Goal: Book appointment/travel/reservation

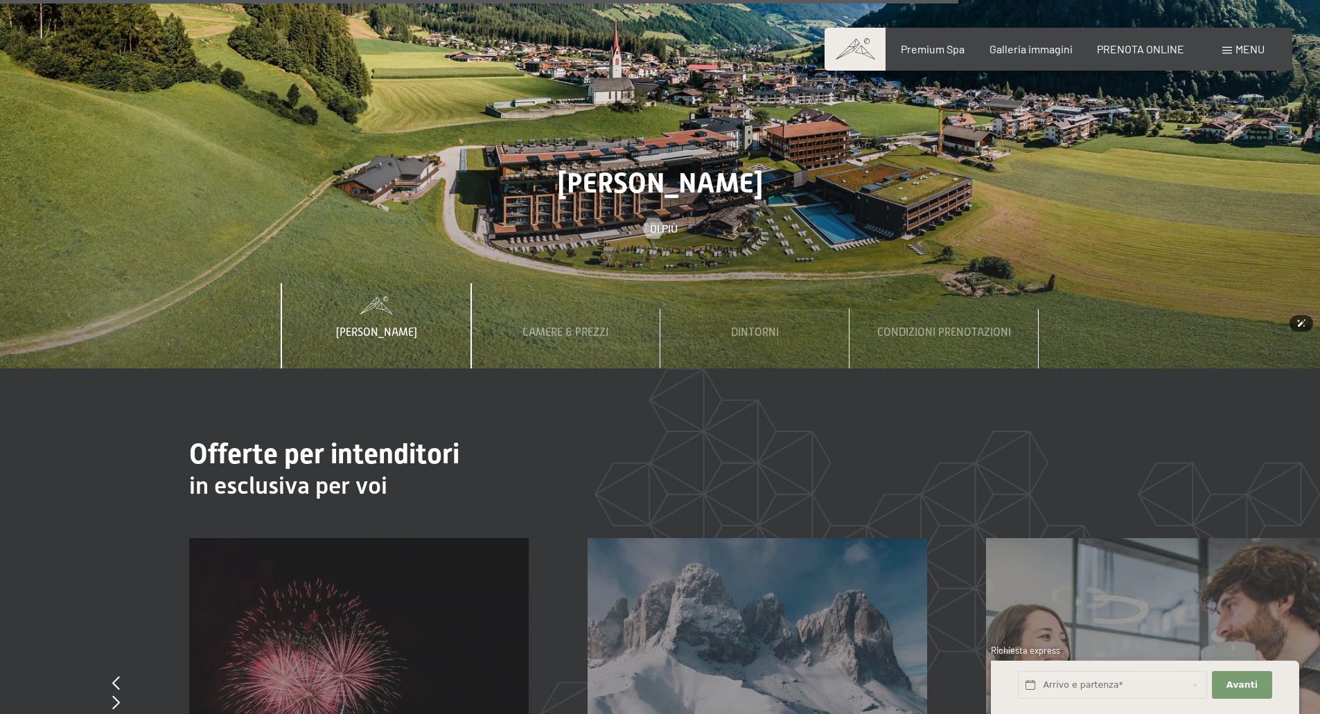
scroll to position [5264, 0]
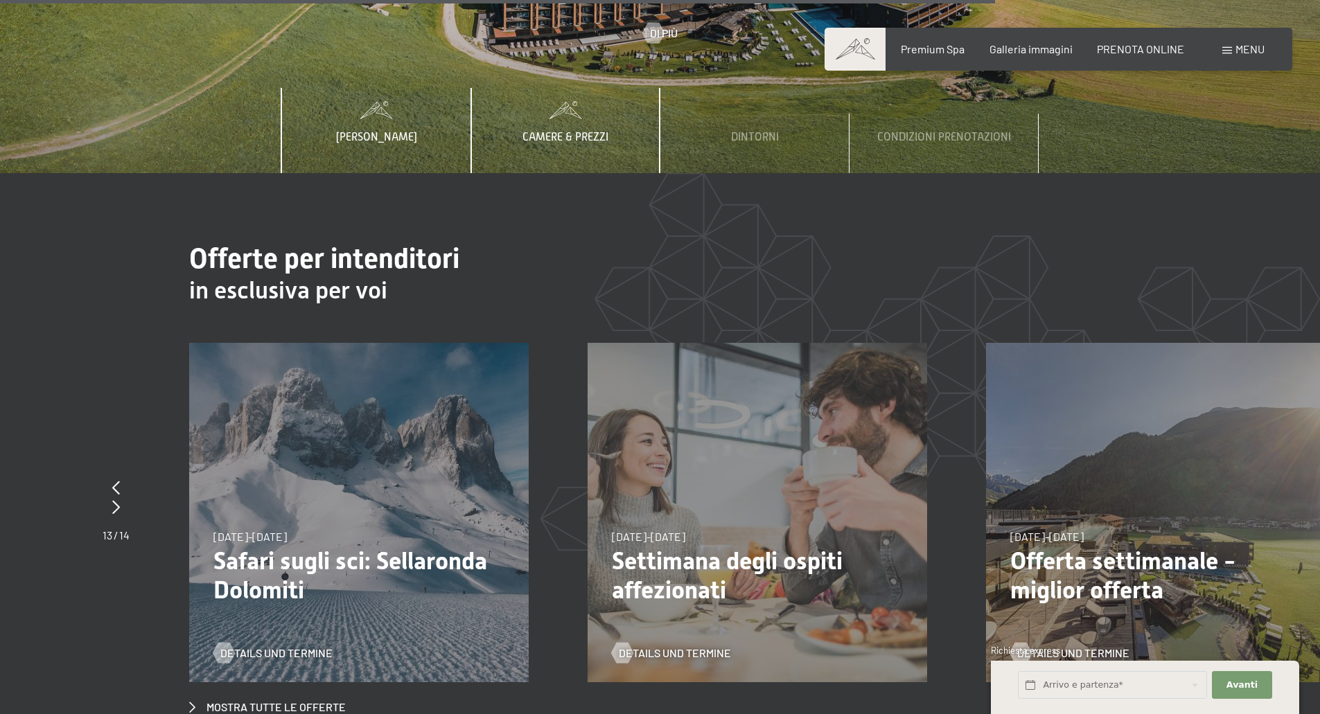
click at [559, 131] on span "Camere & Prezzi" at bounding box center [565, 137] width 86 height 12
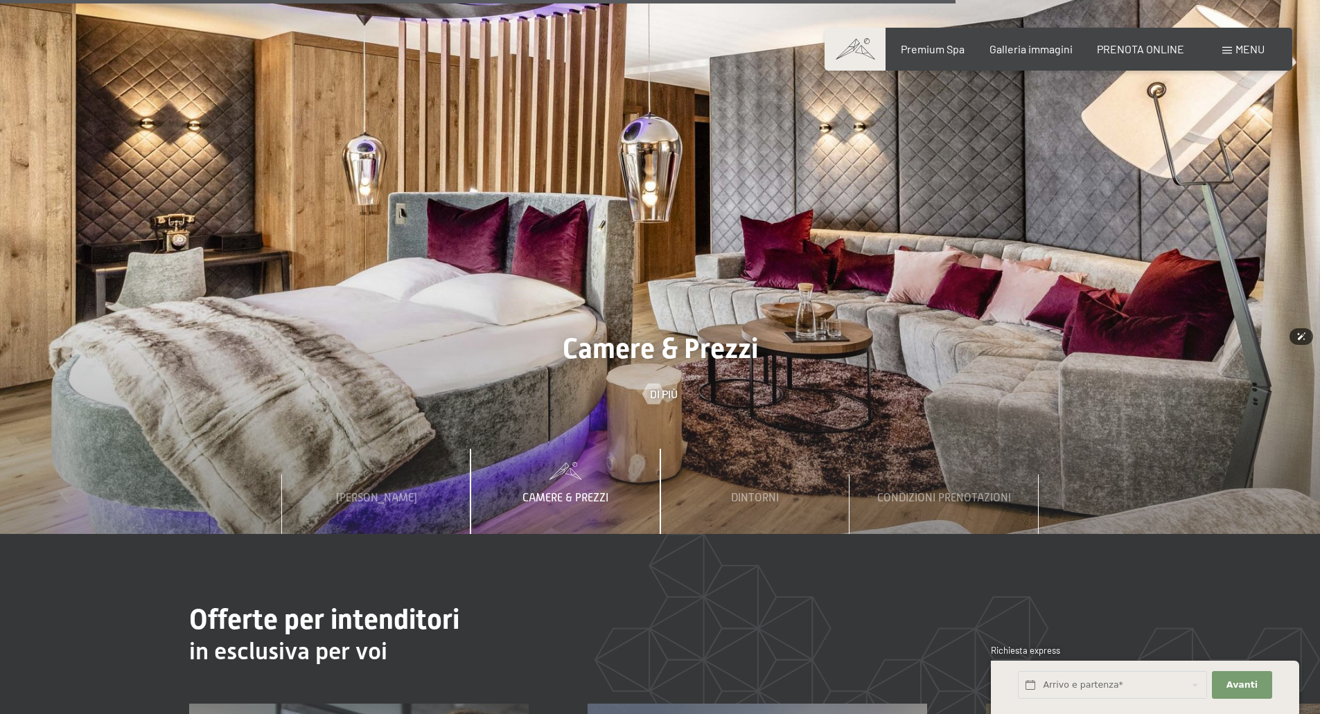
scroll to position [4779, 0]
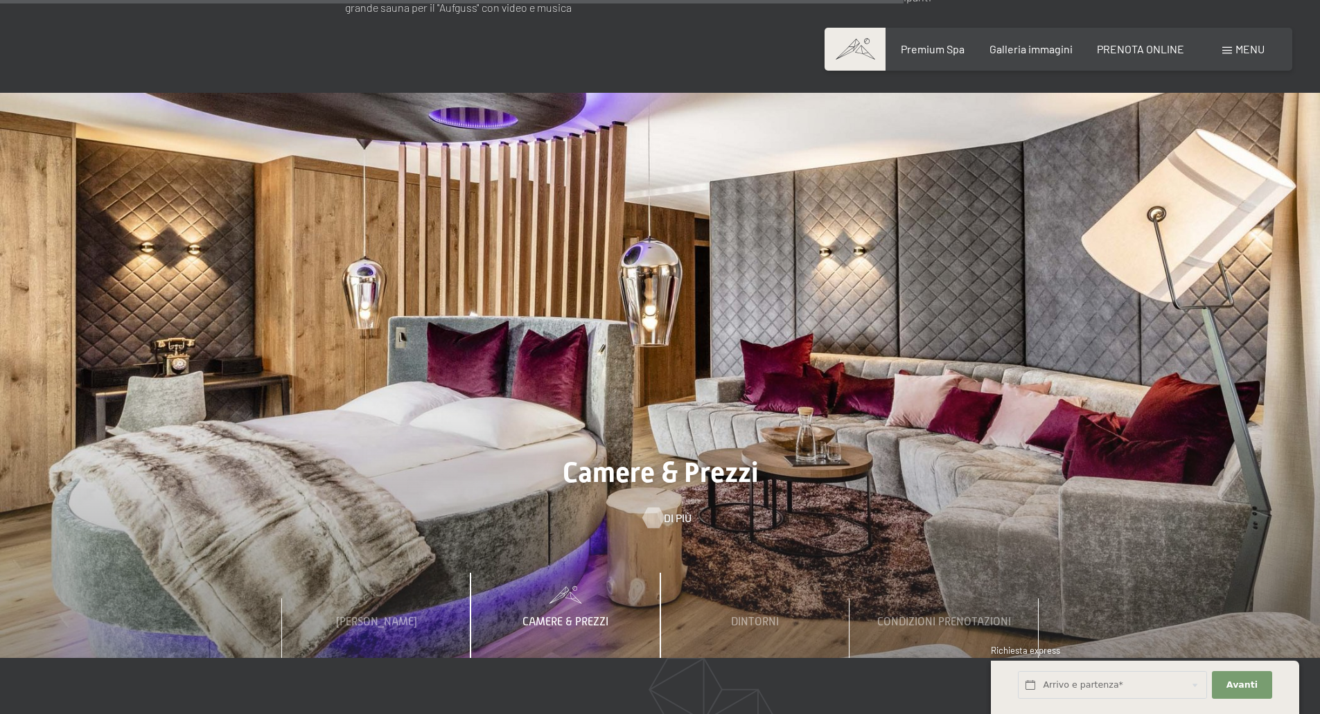
click at [658, 508] on div at bounding box center [653, 518] width 12 height 21
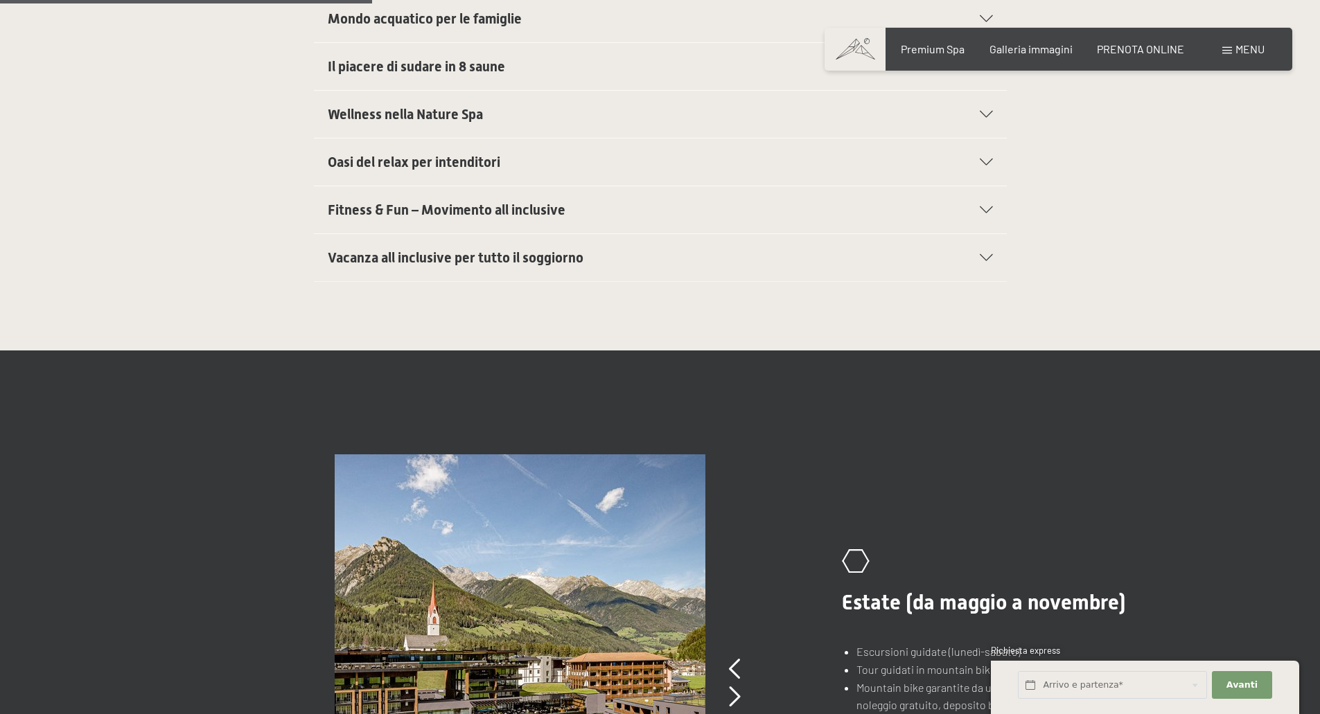
scroll to position [1039, 0]
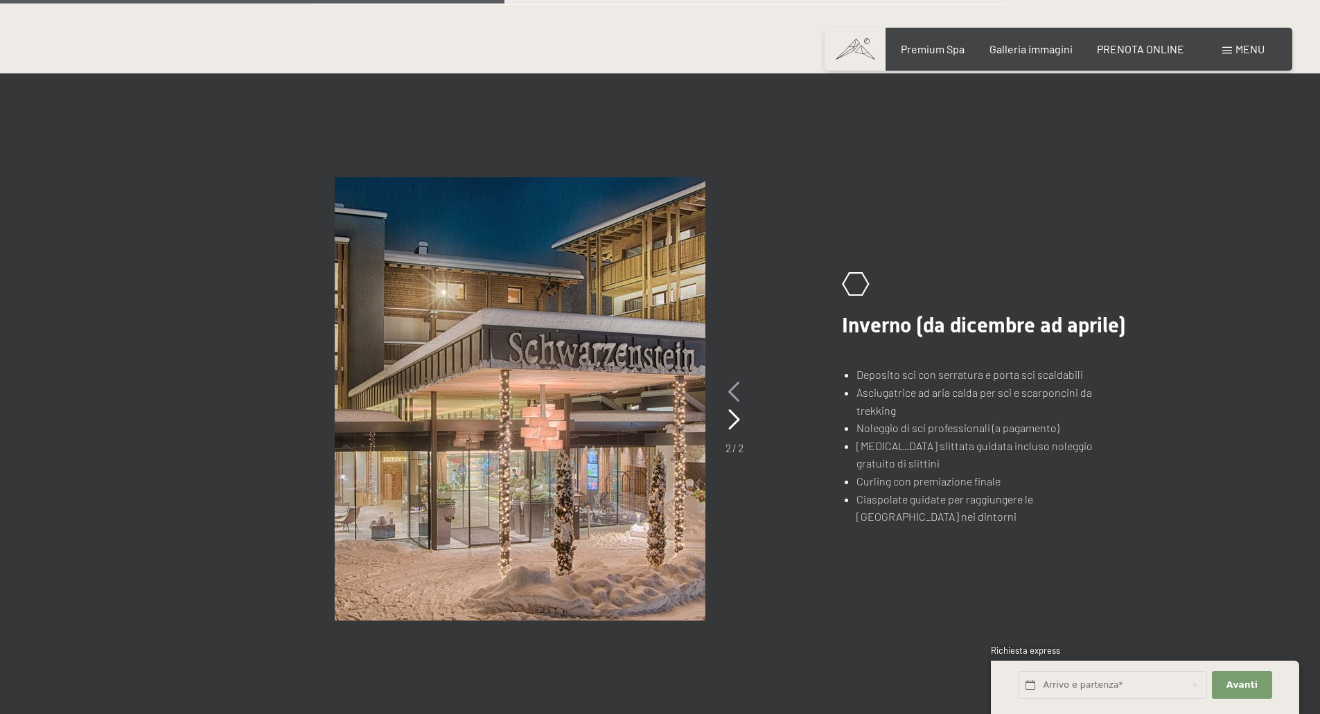
click at [736, 389] on icon at bounding box center [734, 392] width 12 height 21
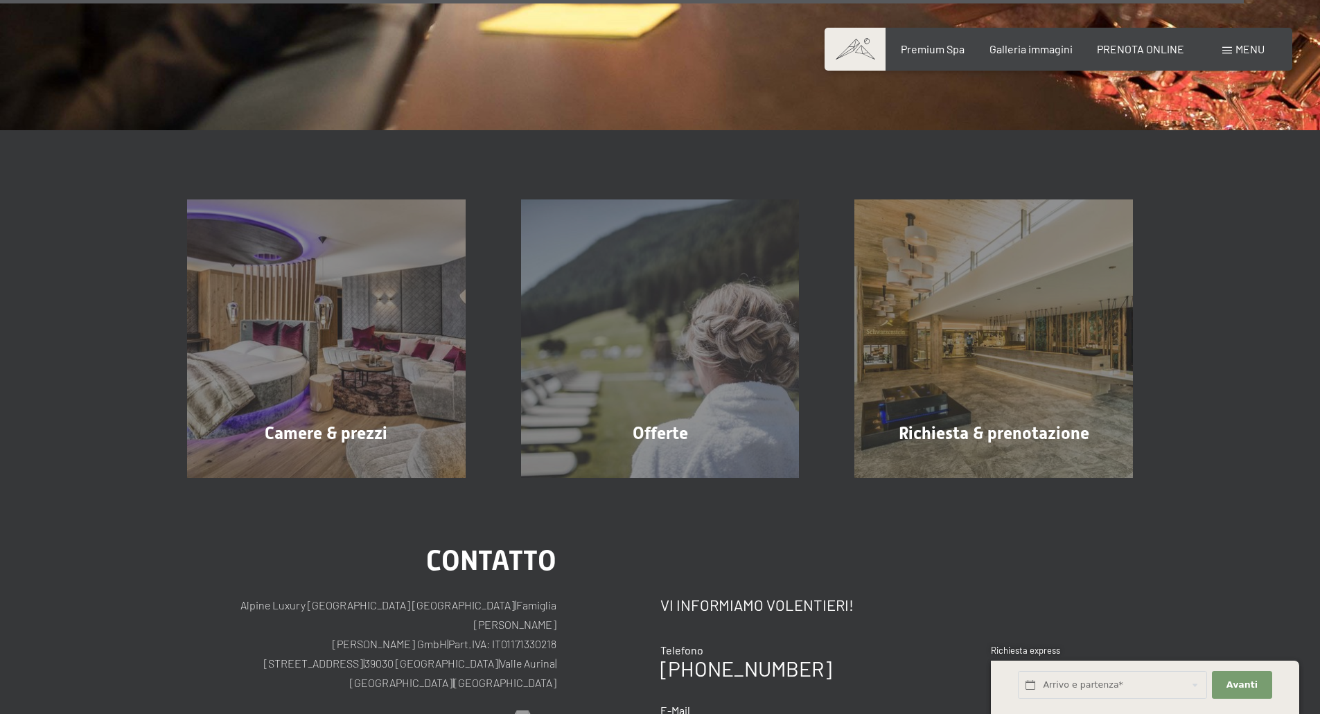
scroll to position [2563, 0]
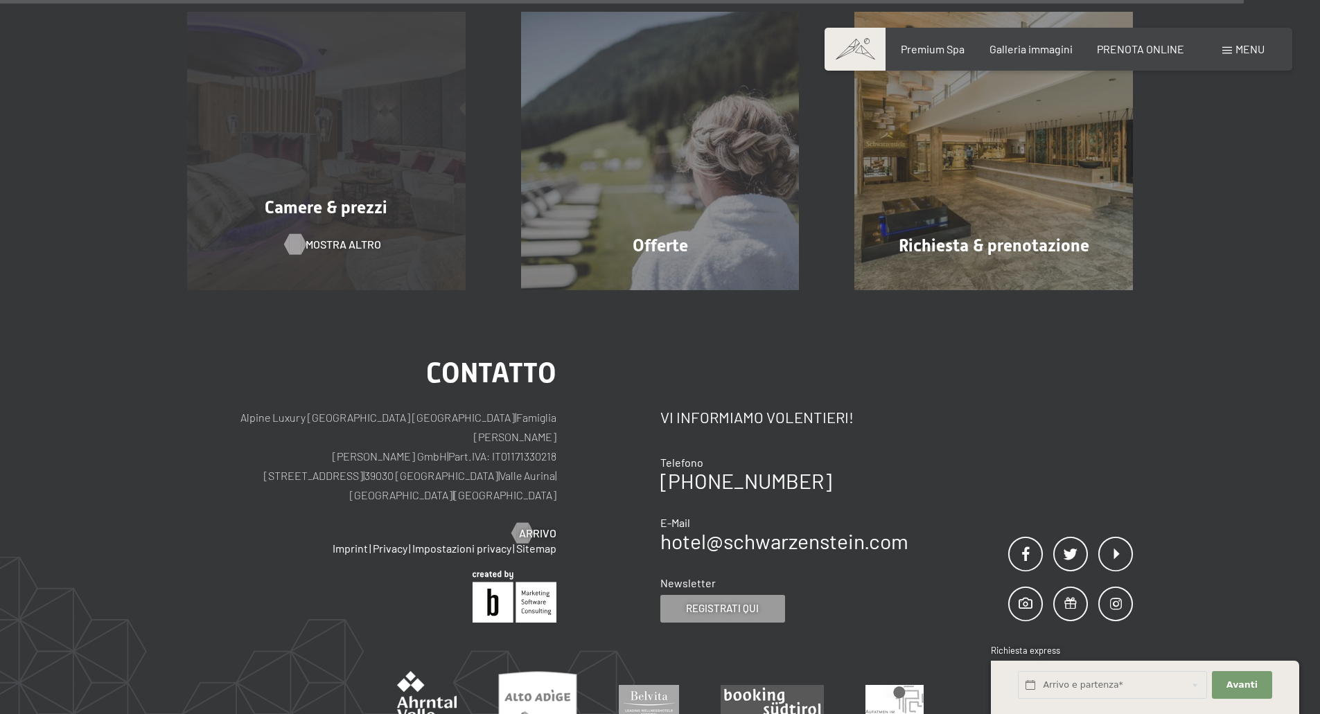
click at [341, 240] on span "mostra altro" at bounding box center [343, 244] width 76 height 15
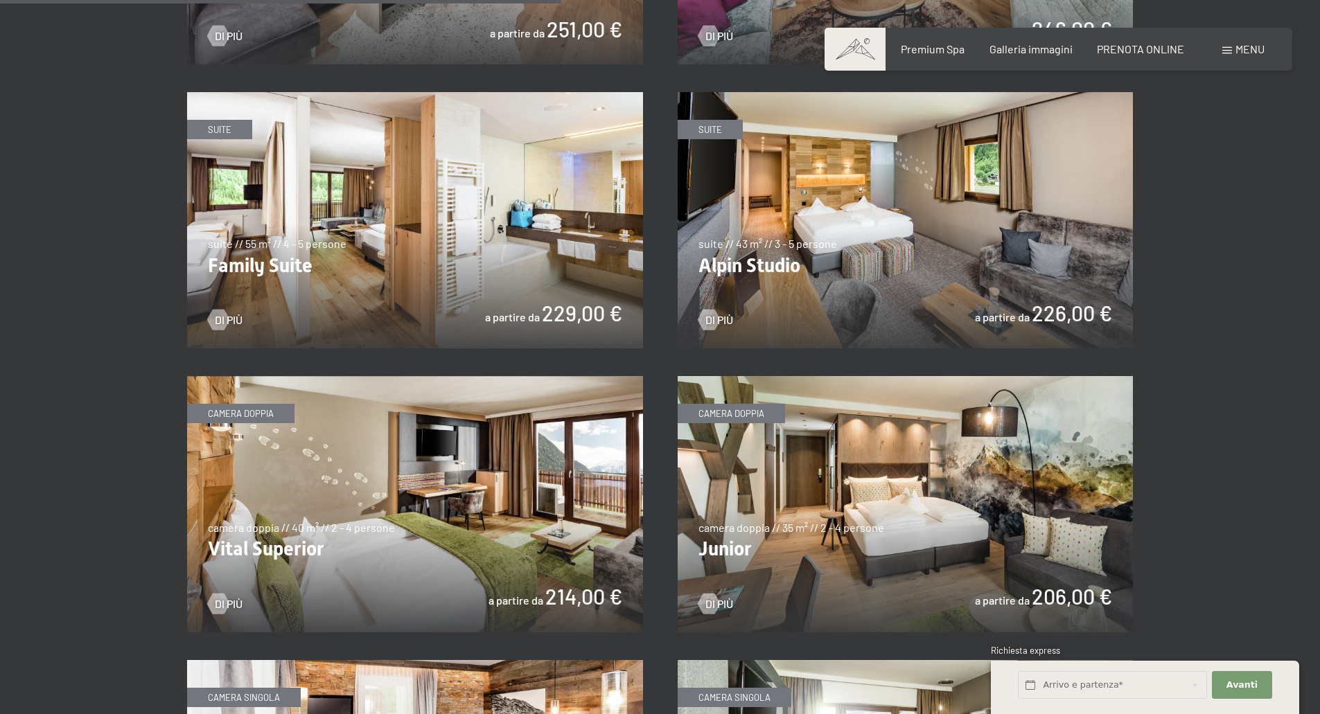
scroll to position [1870, 0]
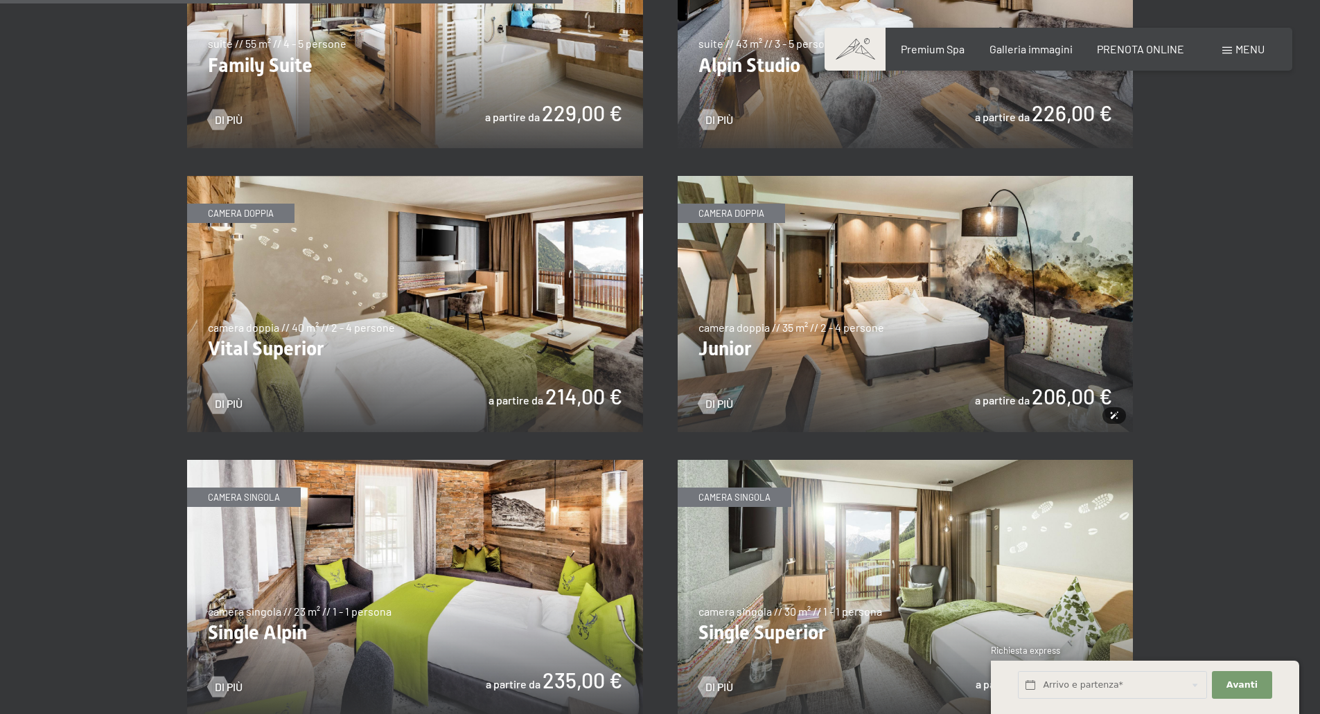
click at [993, 292] on img at bounding box center [905, 304] width 456 height 256
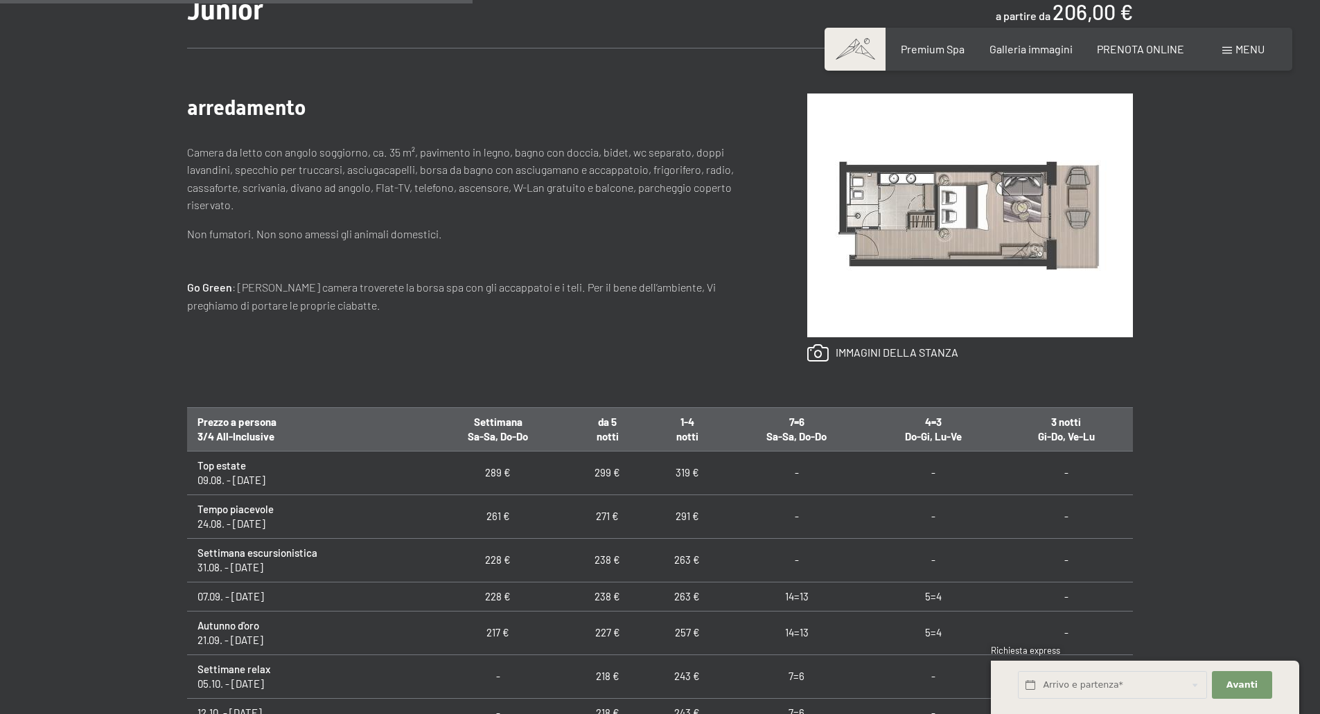
scroll to position [139, 0]
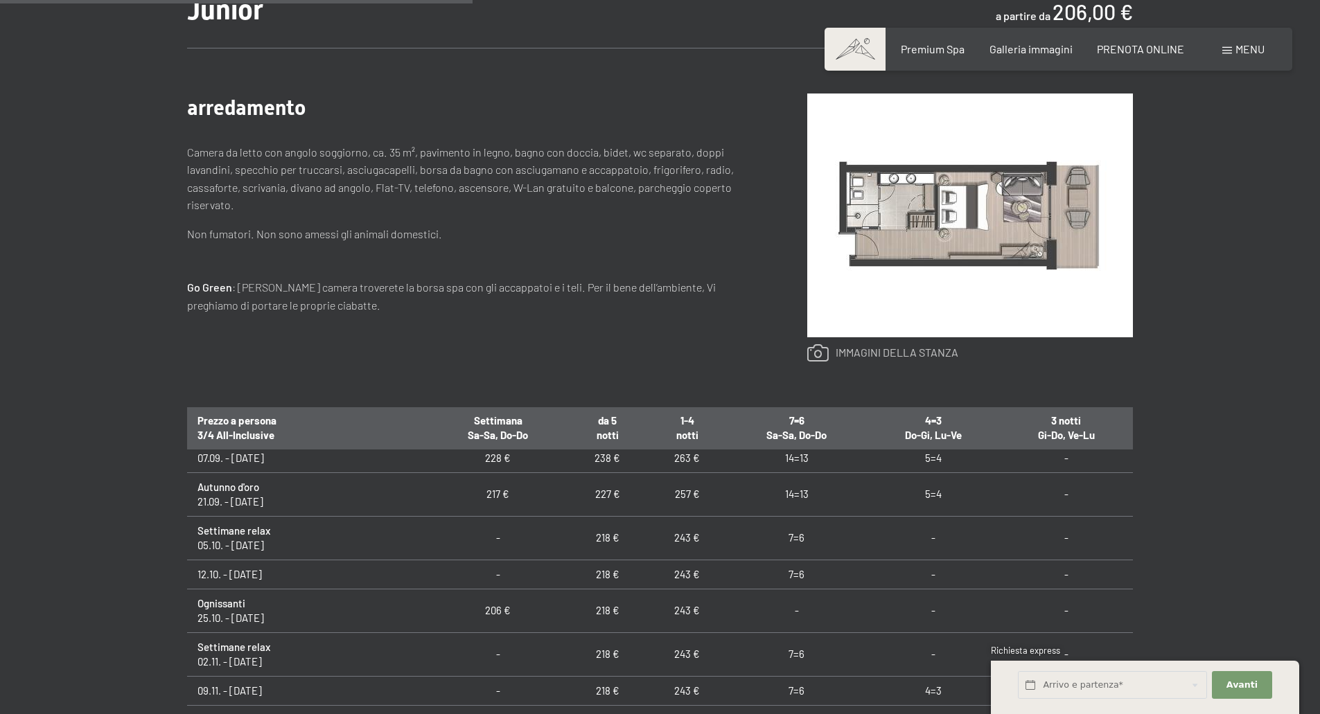
click at [880, 349] on link at bounding box center [882, 353] width 151 height 18
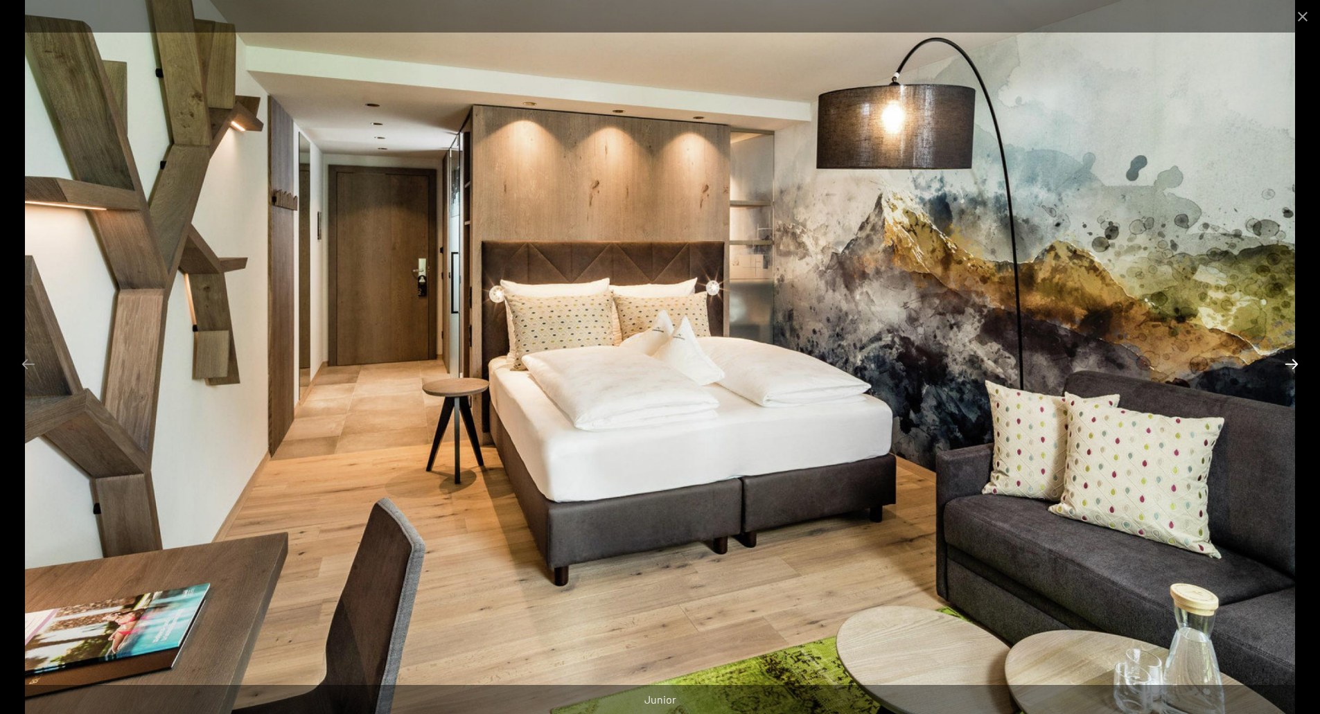
click at [1296, 363] on button "Next slide" at bounding box center [1291, 363] width 29 height 27
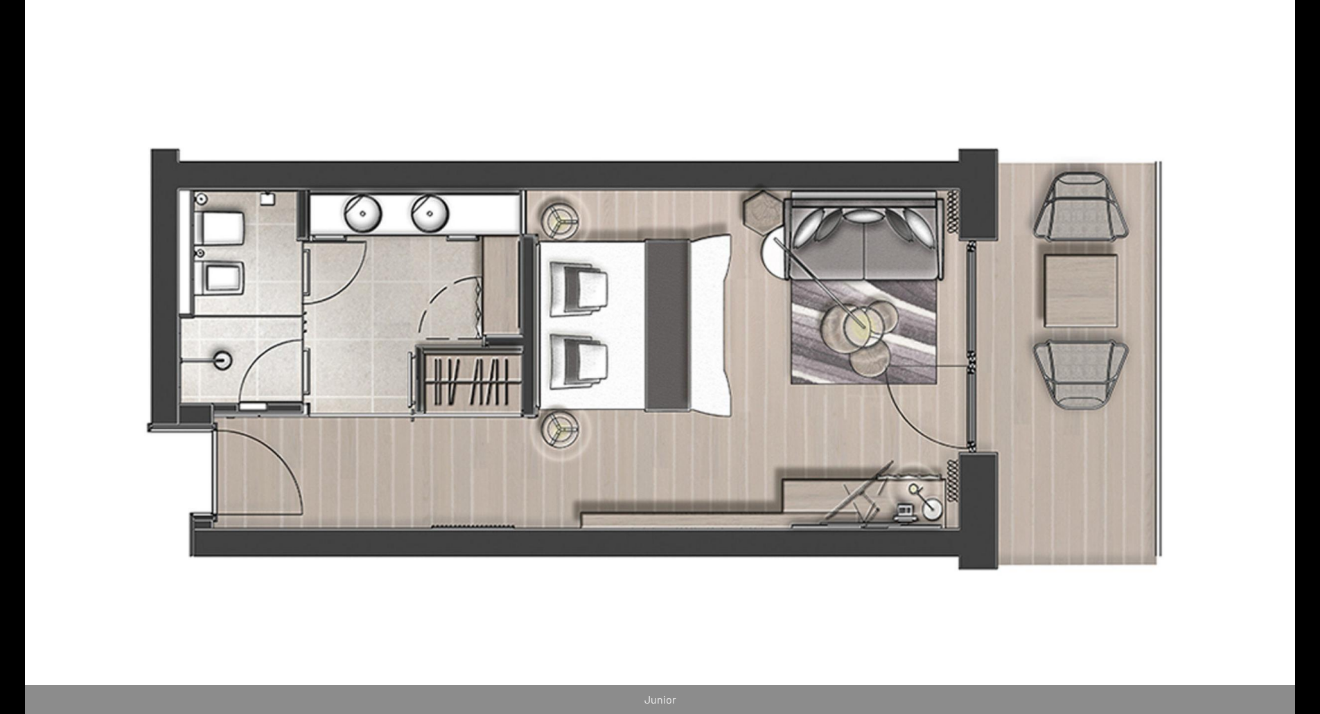
click at [1296, 363] on button "Next slide" at bounding box center [1298, 363] width 29 height 27
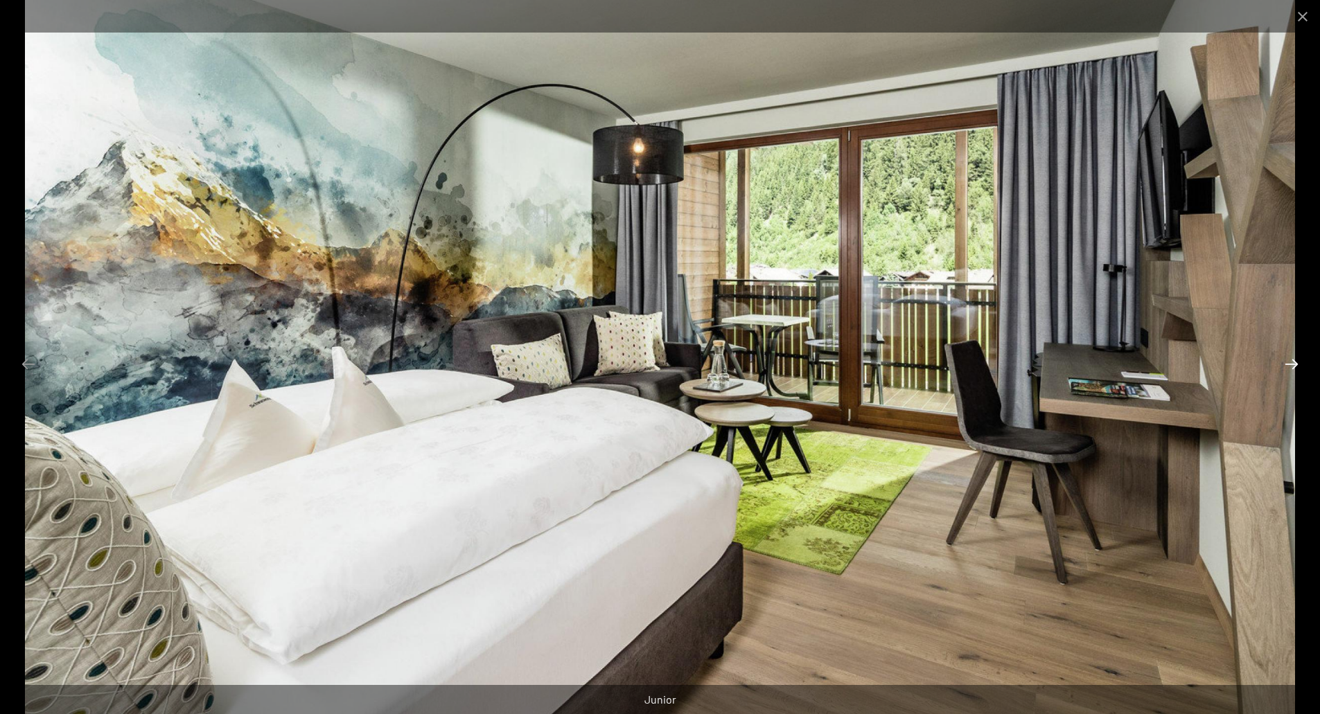
click at [1289, 360] on button "Next slide" at bounding box center [1291, 363] width 29 height 27
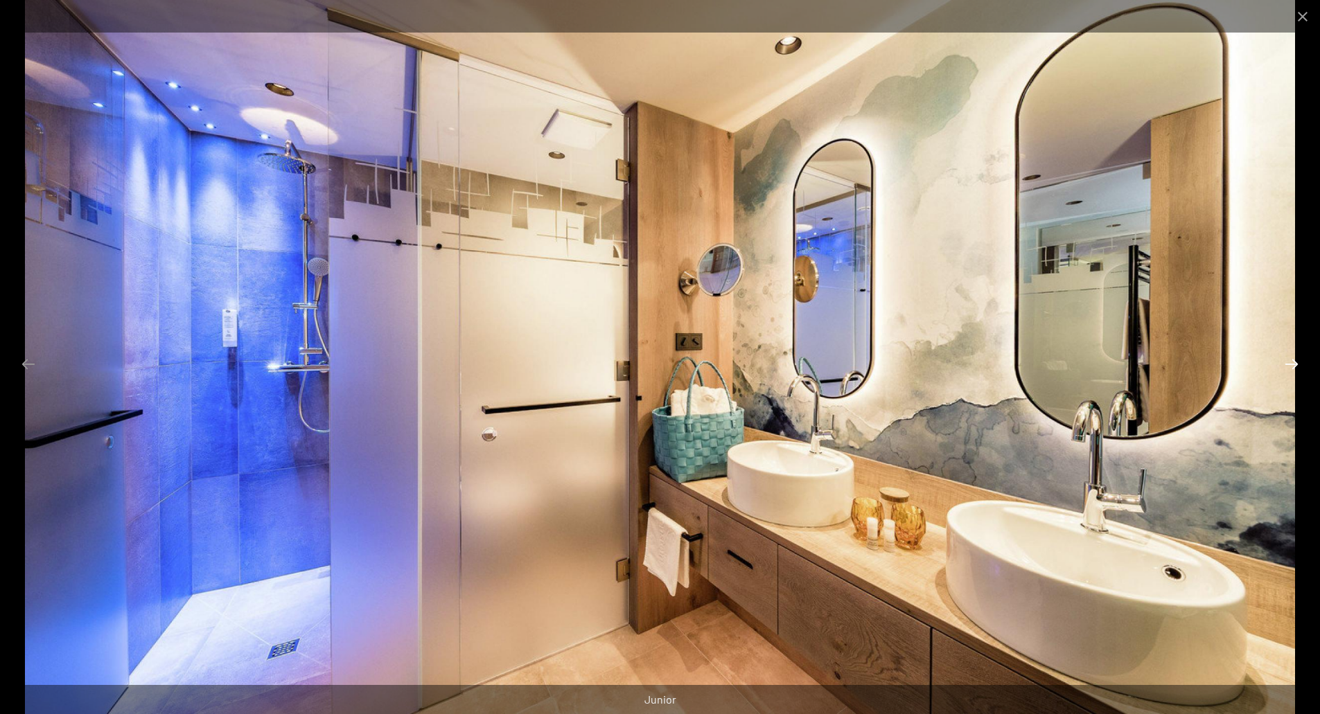
click at [1289, 360] on button "Next slide" at bounding box center [1291, 363] width 29 height 27
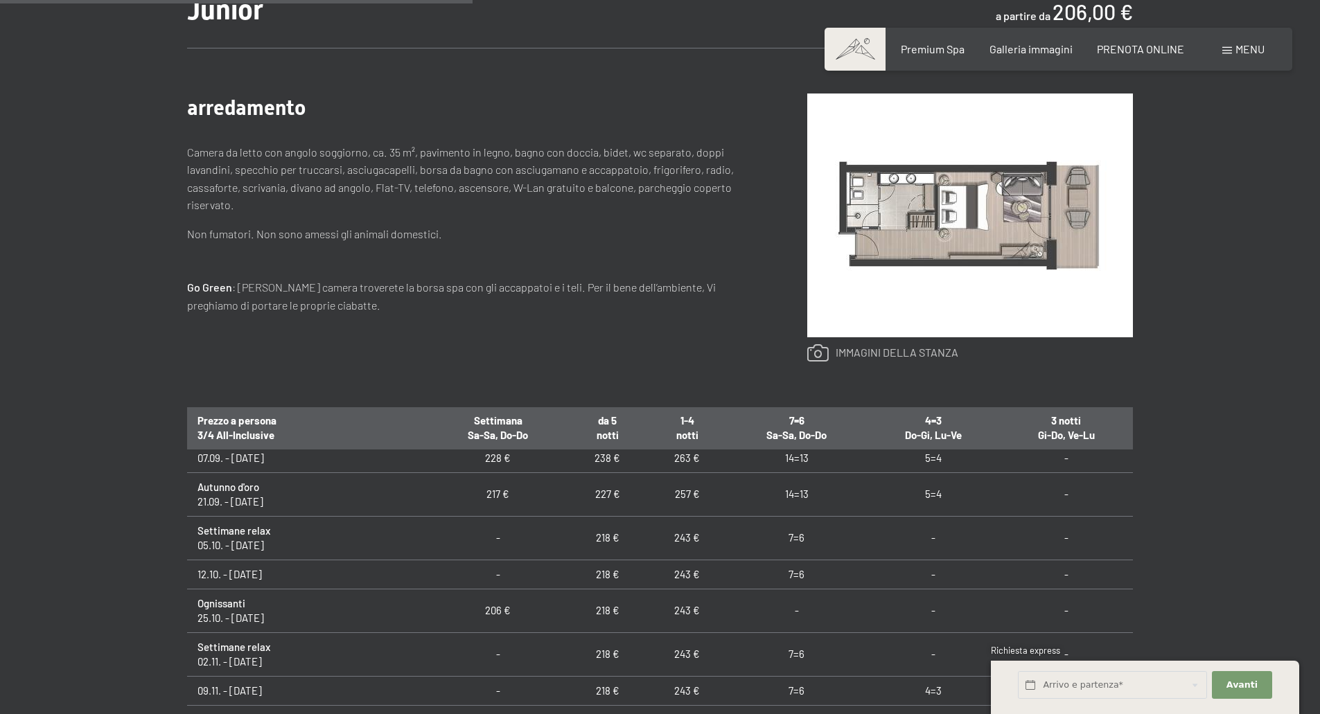
click at [912, 347] on link at bounding box center [882, 353] width 151 height 18
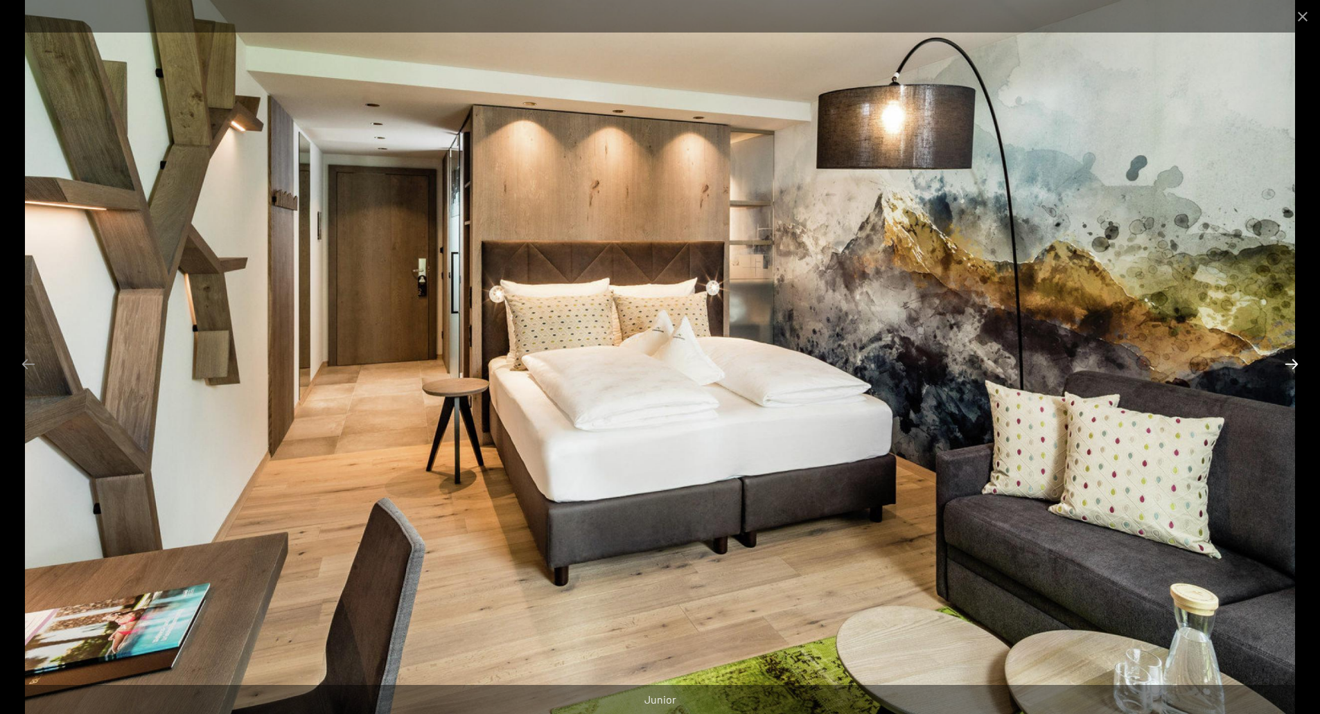
click at [1284, 363] on button "Next slide" at bounding box center [1291, 363] width 29 height 27
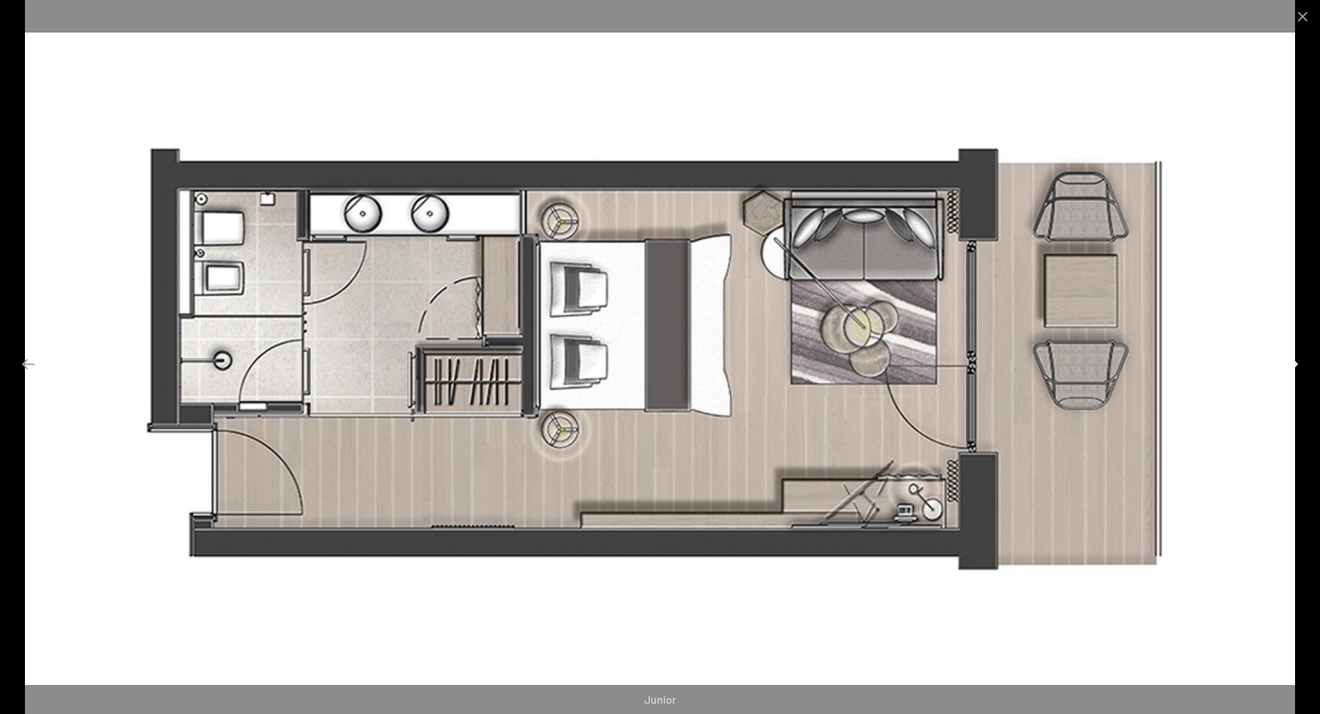
click at [1284, 363] on button "Next slide" at bounding box center [1291, 363] width 29 height 27
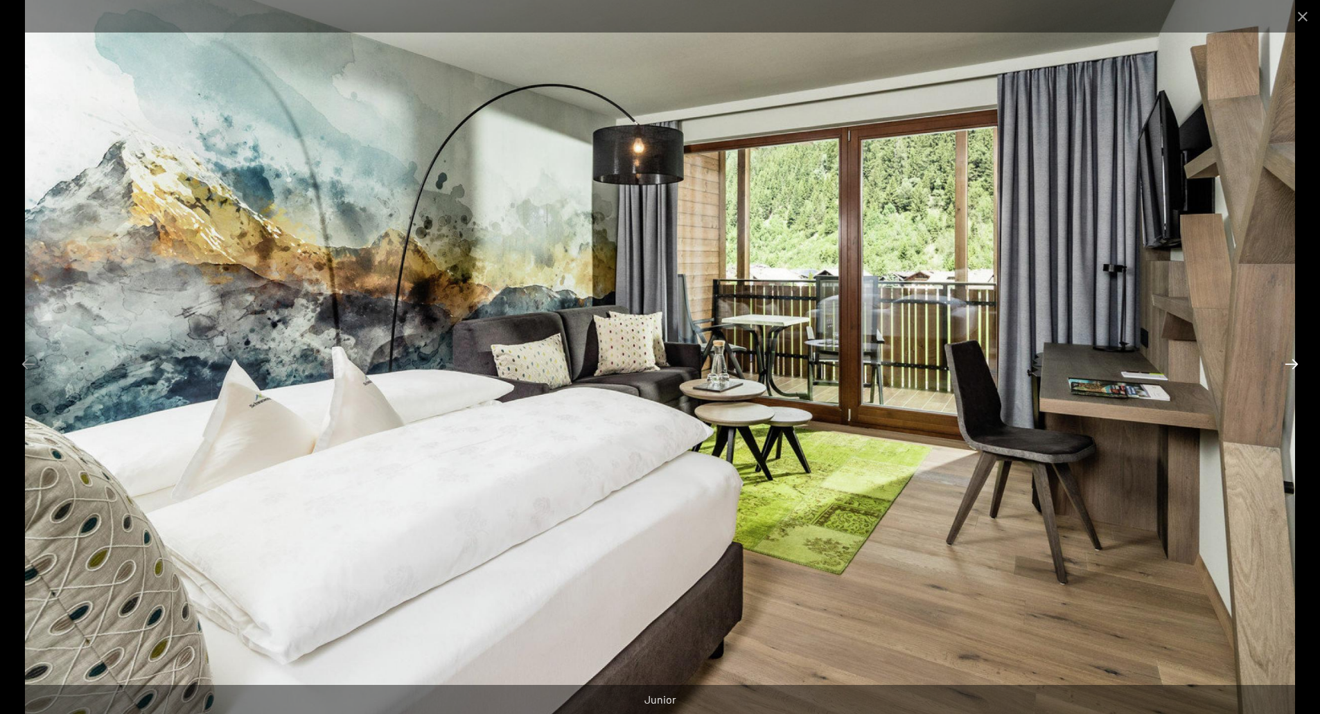
click at [1284, 363] on button "Next slide" at bounding box center [1291, 363] width 29 height 27
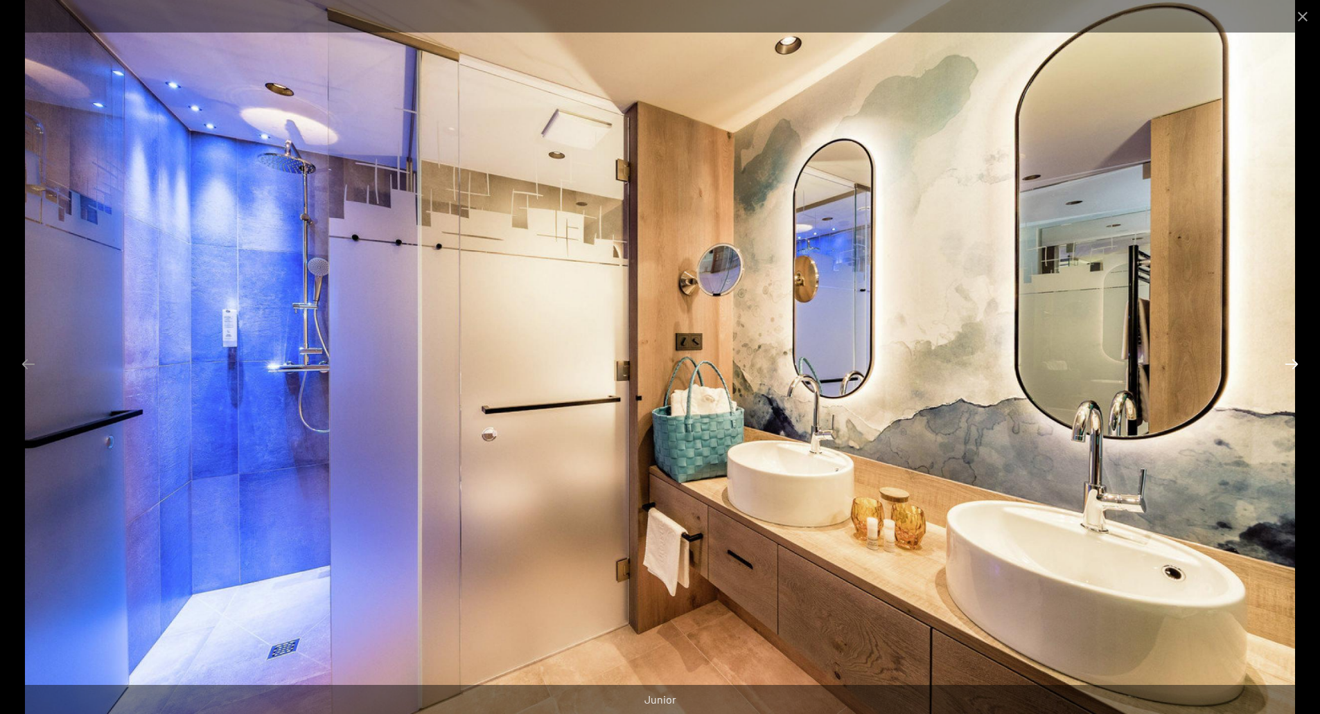
click at [1284, 363] on button "Next slide" at bounding box center [1291, 363] width 29 height 27
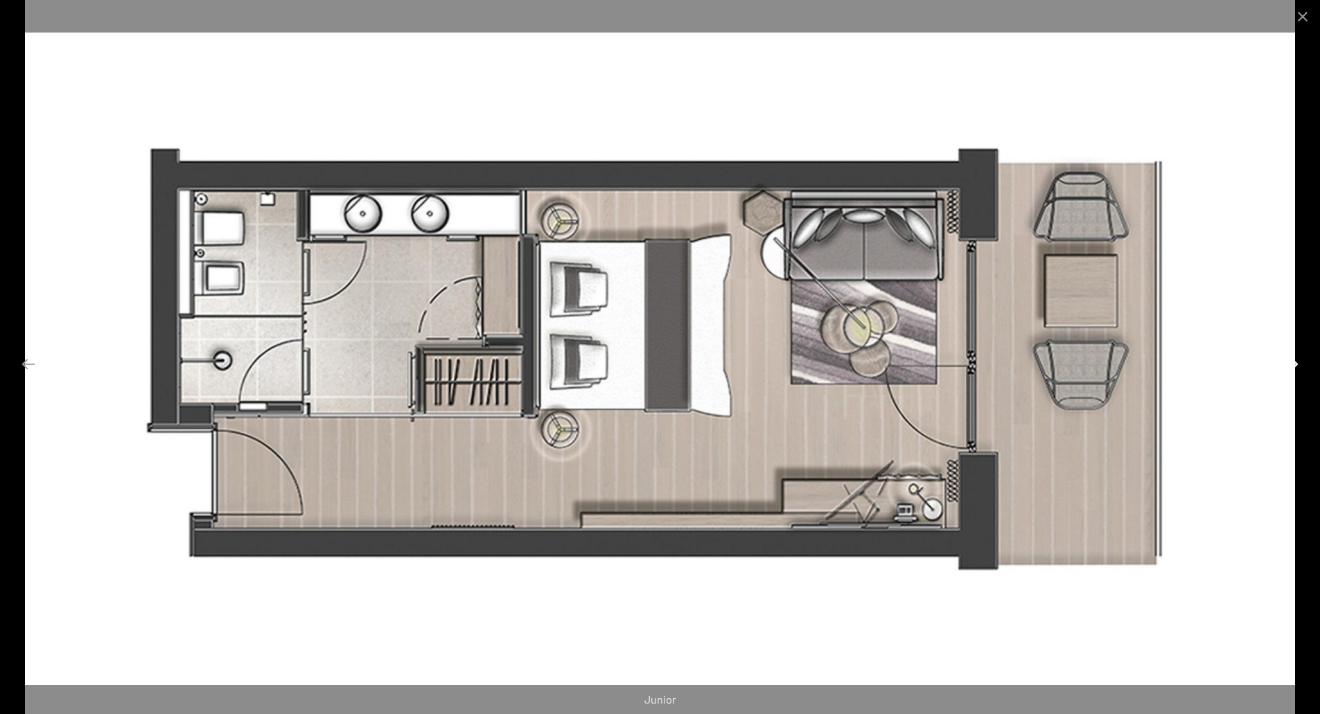
click at [1284, 363] on button "Next slide" at bounding box center [1291, 363] width 29 height 27
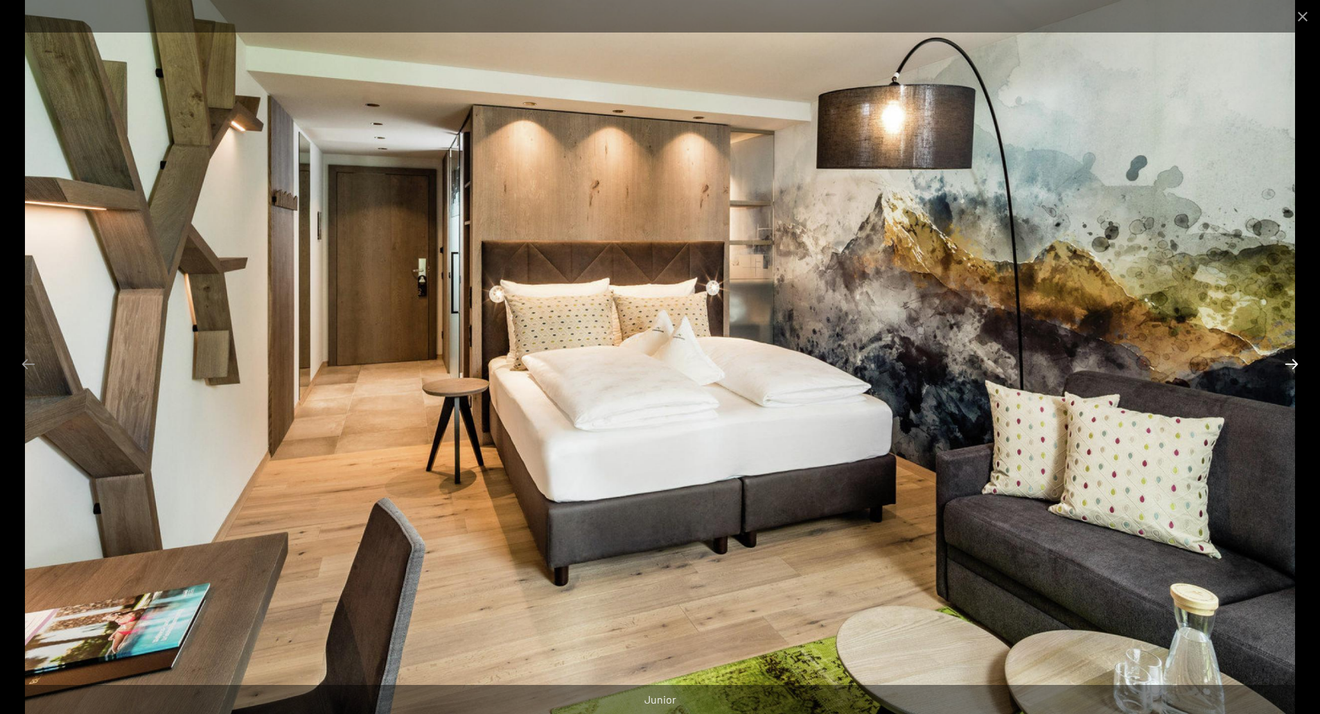
click at [1284, 363] on button "Next slide" at bounding box center [1291, 363] width 29 height 27
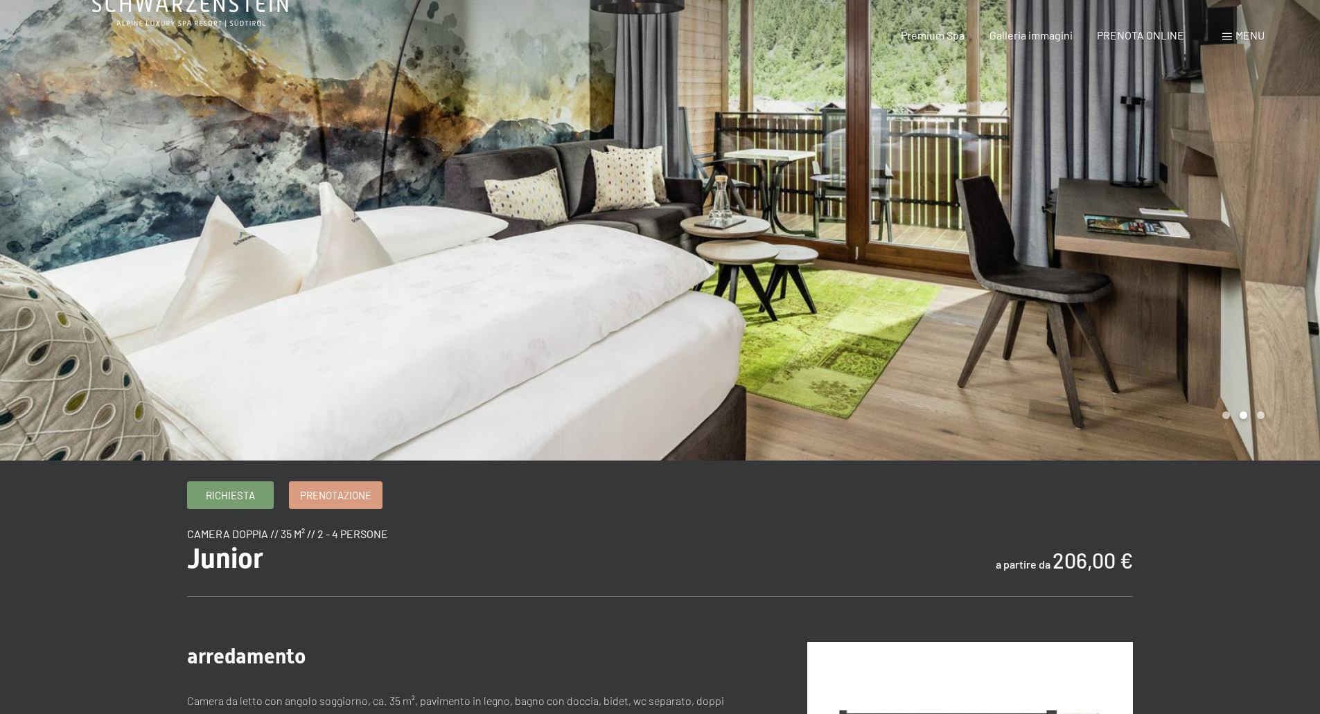
scroll to position [0, 0]
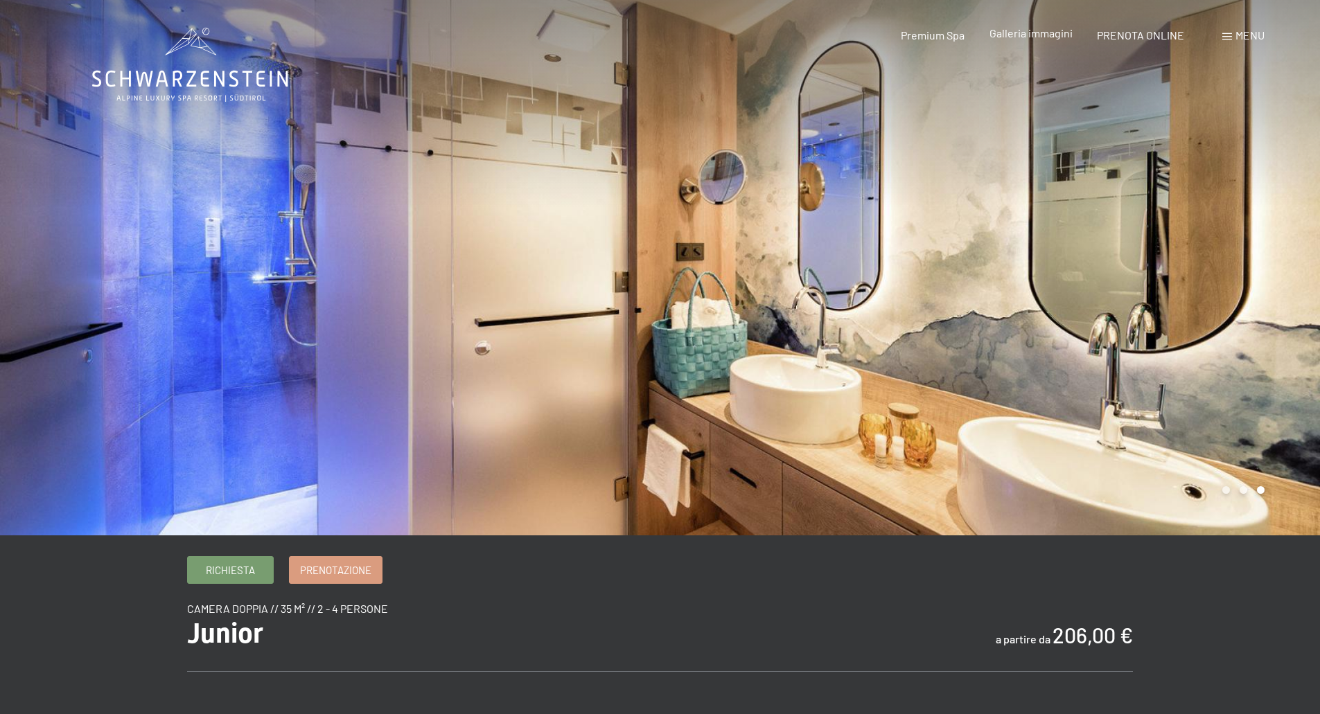
click at [1032, 34] on span "Galleria immagini" at bounding box center [1030, 32] width 83 height 13
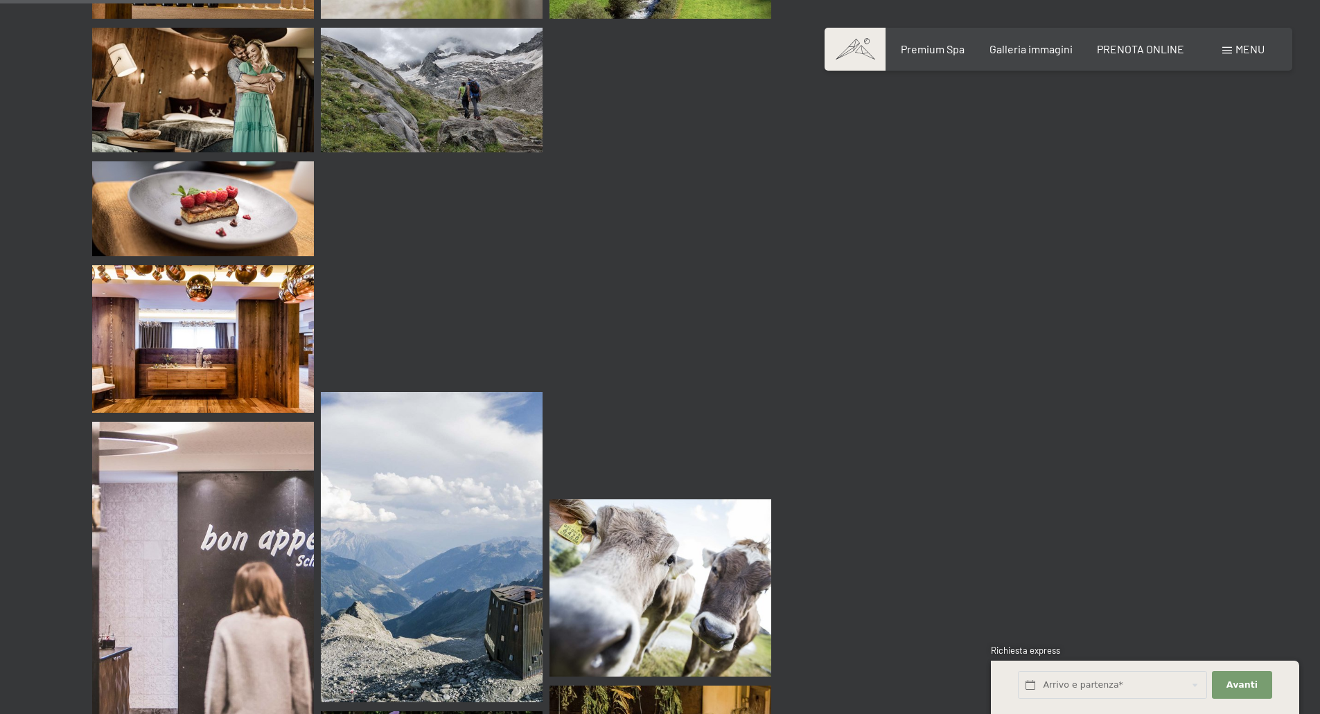
scroll to position [4018, 0]
